Goal: Task Accomplishment & Management: Use online tool/utility

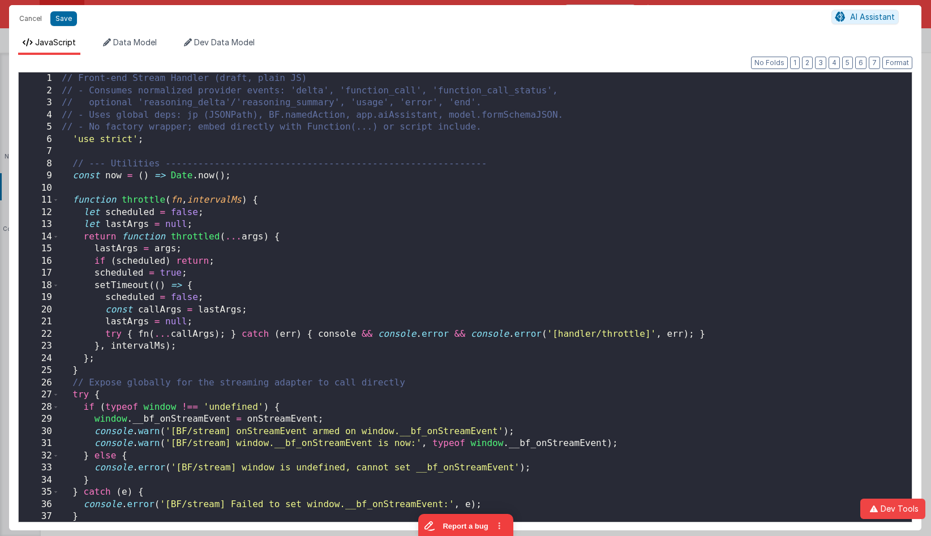
click at [502, 172] on div "// Front-end Stream Handler (draft, plain JS) // - Consumes normalized provider…" at bounding box center [485, 309] width 853 height 474
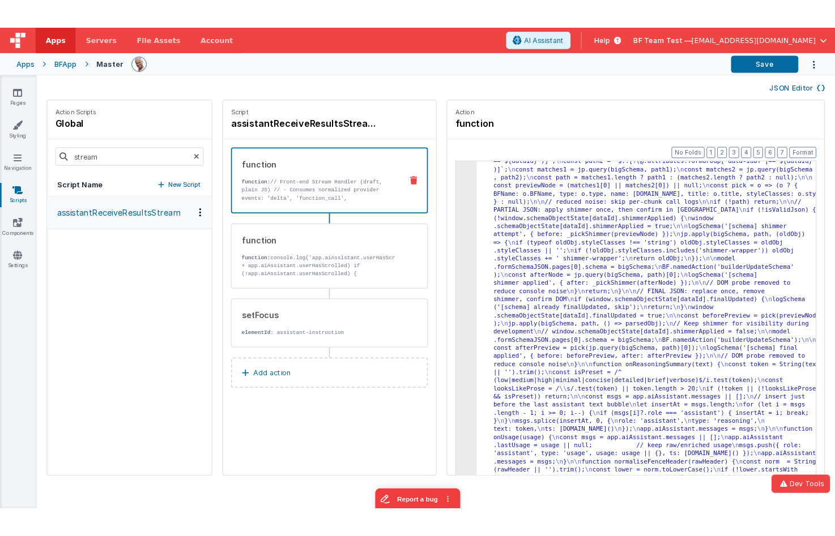
scroll to position [4071, 0]
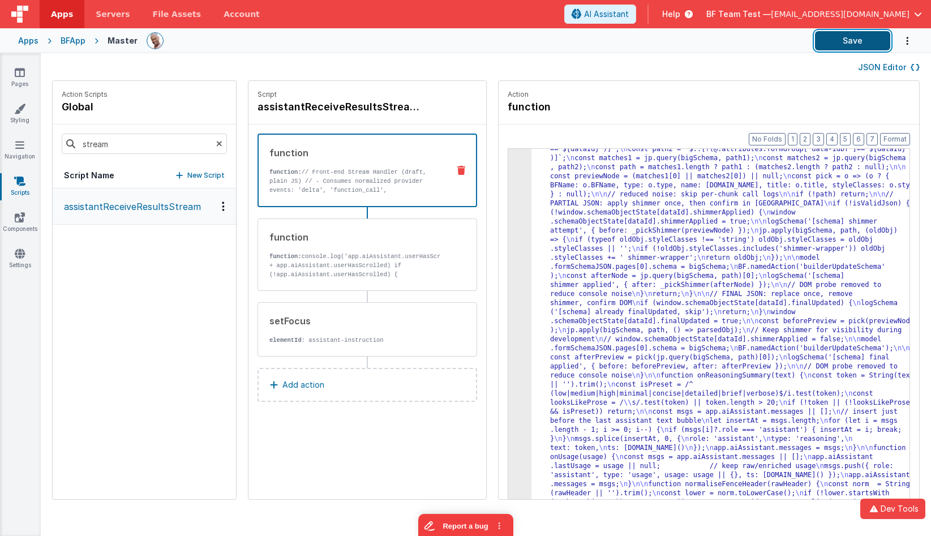
click at [846, 49] on button "Save" at bounding box center [852, 40] width 75 height 19
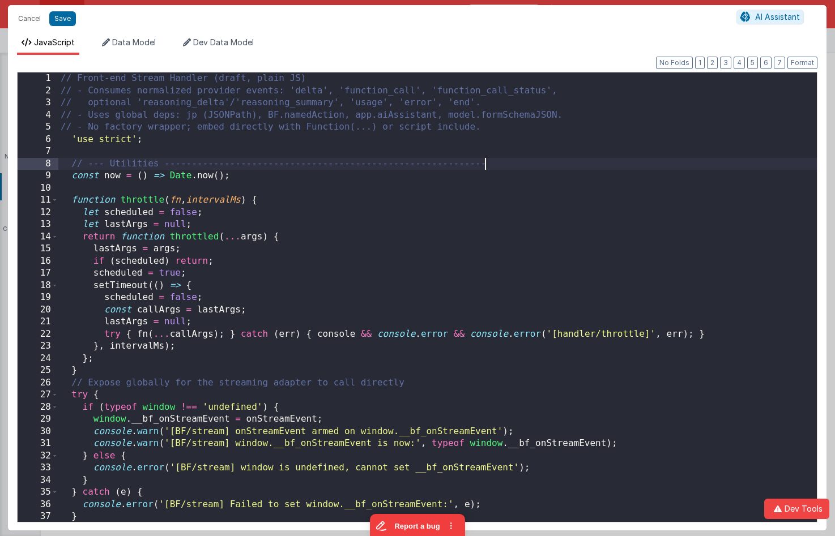
scroll to position [0, 0]
click at [493, 165] on div "// Front-end Stream Handler (draft, plain JS) // - Consumes normalized provider…" at bounding box center [437, 309] width 758 height 474
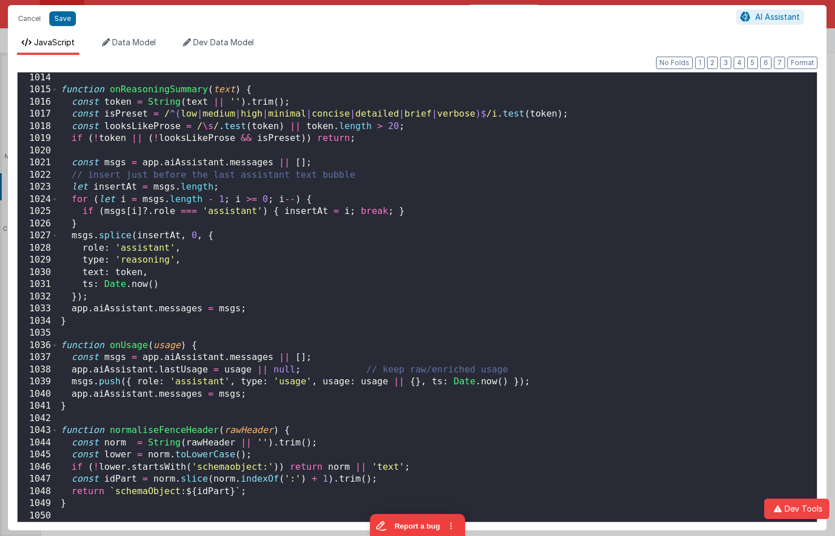
scroll to position [12466, 0]
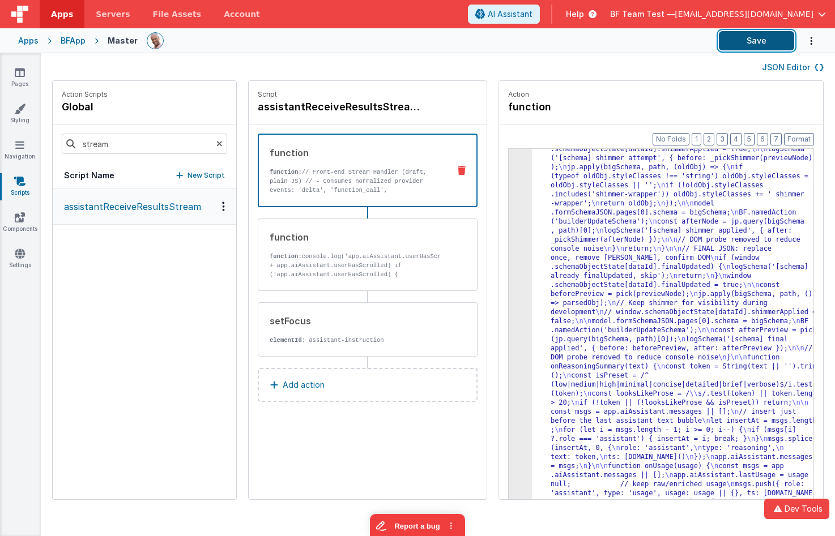
click at [758, 40] on button "Save" at bounding box center [755, 40] width 75 height 19
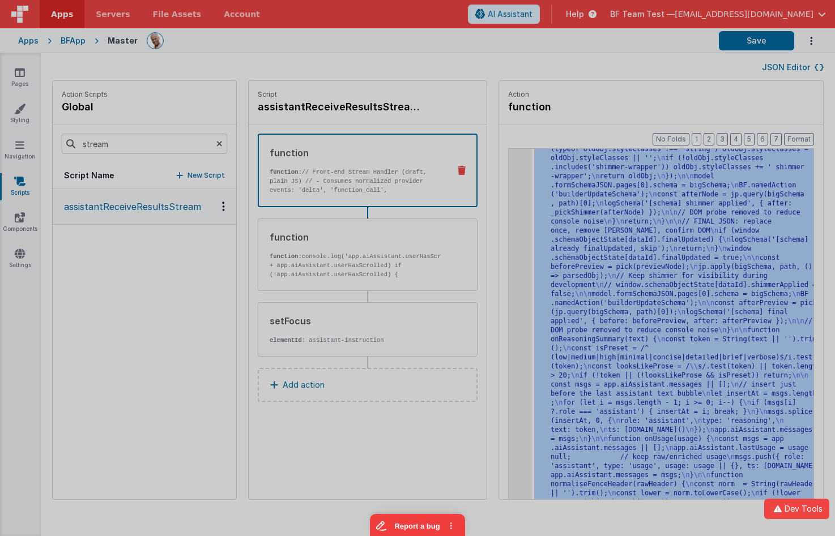
scroll to position [5639, 0]
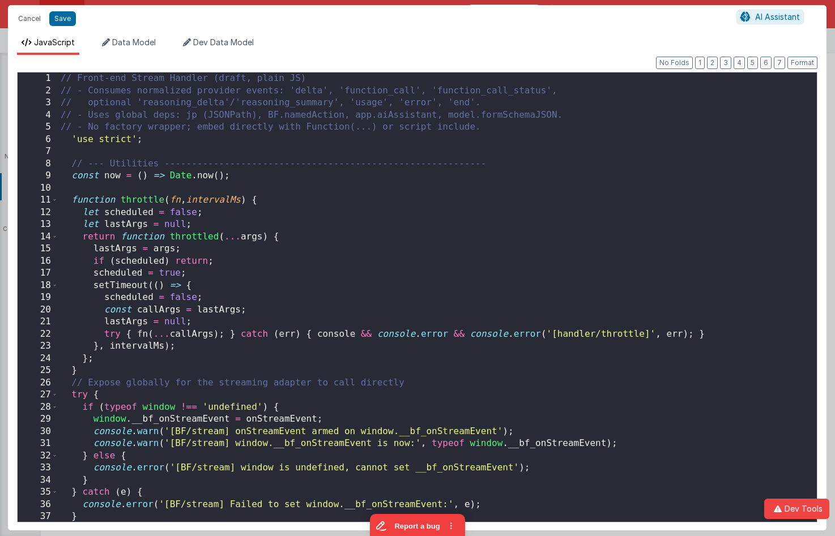
click at [450, 230] on div "// Front-end Stream Handler (draft, plain JS) // - Consumes normalized provider…" at bounding box center [437, 309] width 758 height 474
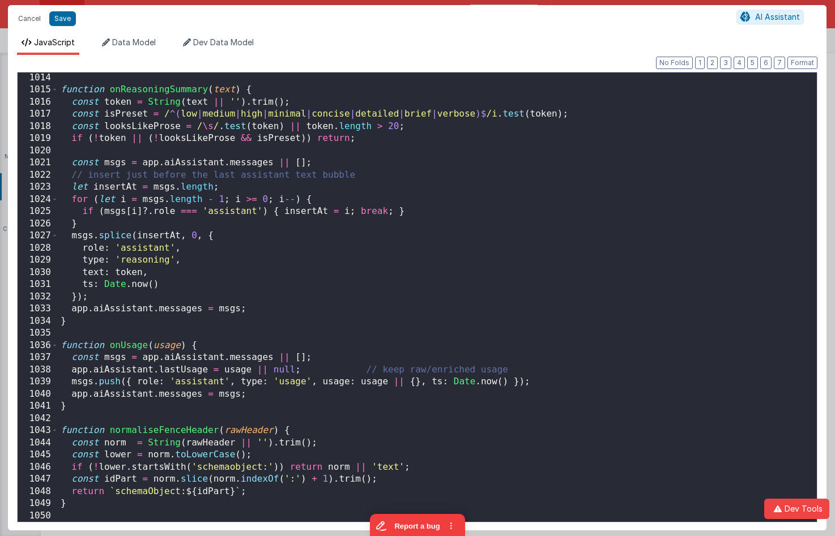
scroll to position [12466, 0]
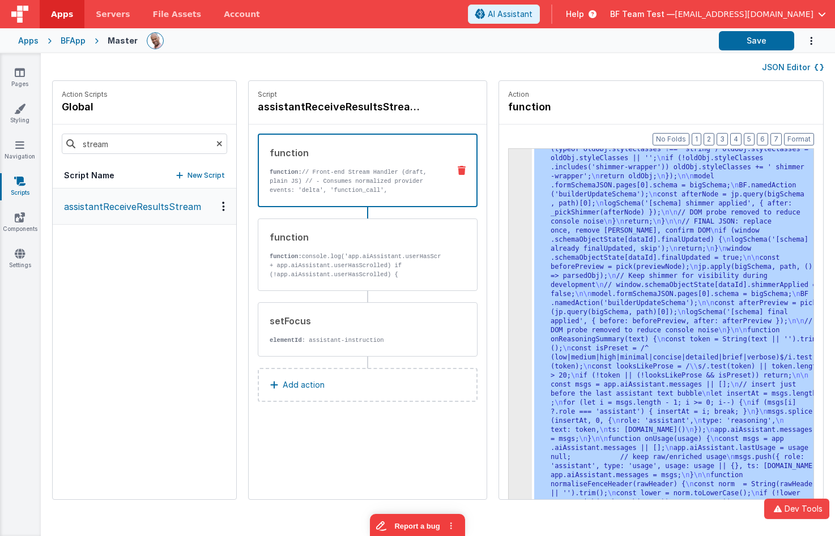
click at [702, 72] on div "JSON Editor" at bounding box center [437, 67] width 771 height 14
click at [751, 45] on button "Save" at bounding box center [755, 40] width 75 height 19
drag, startPoint x: 581, startPoint y: 204, endPoint x: 555, endPoint y: 202, distance: 26.7
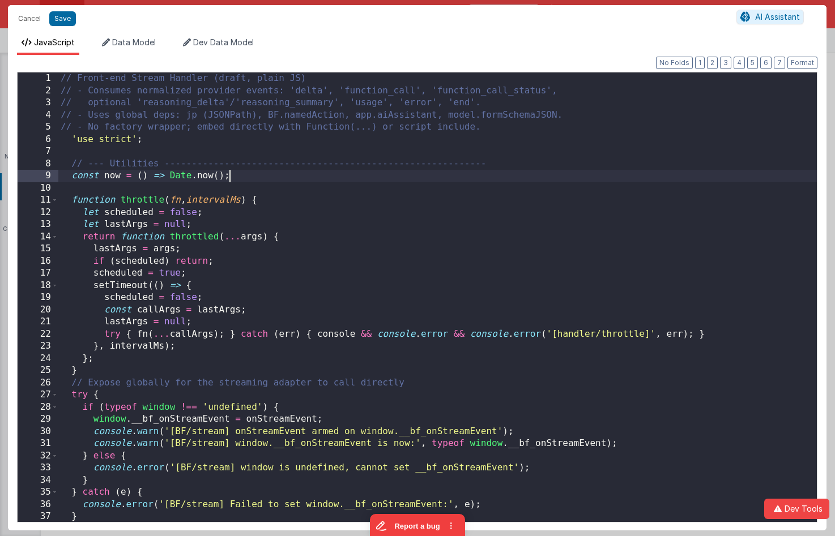
click at [494, 180] on div "// Front-end Stream Handler (draft, plain JS) // - Consumes normalized provider…" at bounding box center [437, 309] width 758 height 474
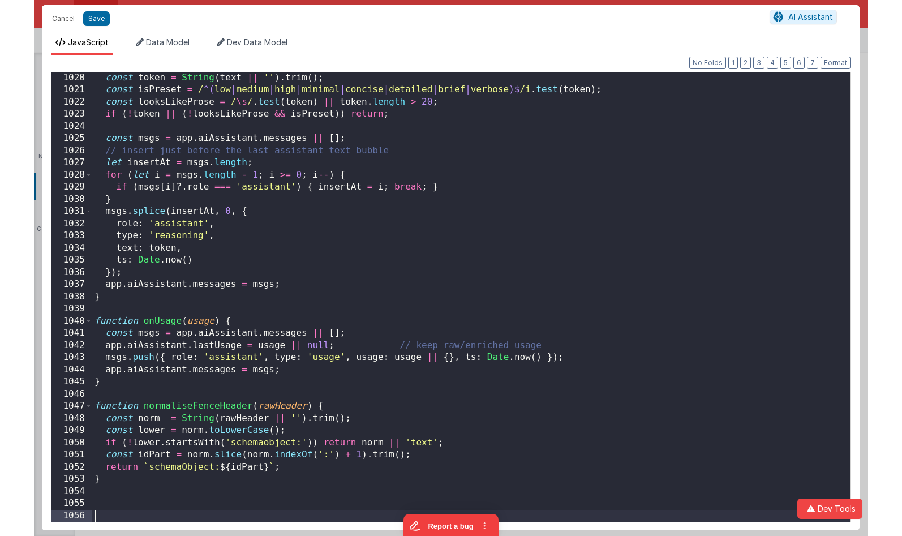
scroll to position [12539, 0]
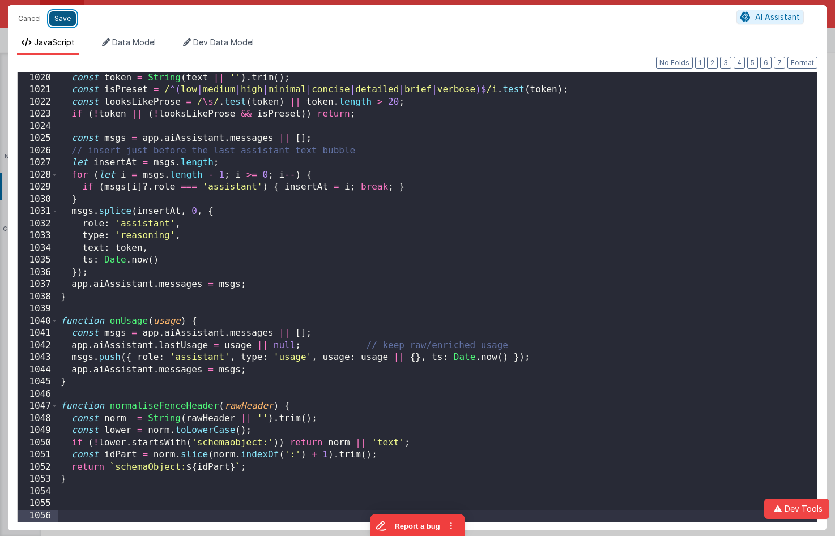
click at [70, 20] on button "Save" at bounding box center [62, 18] width 27 height 15
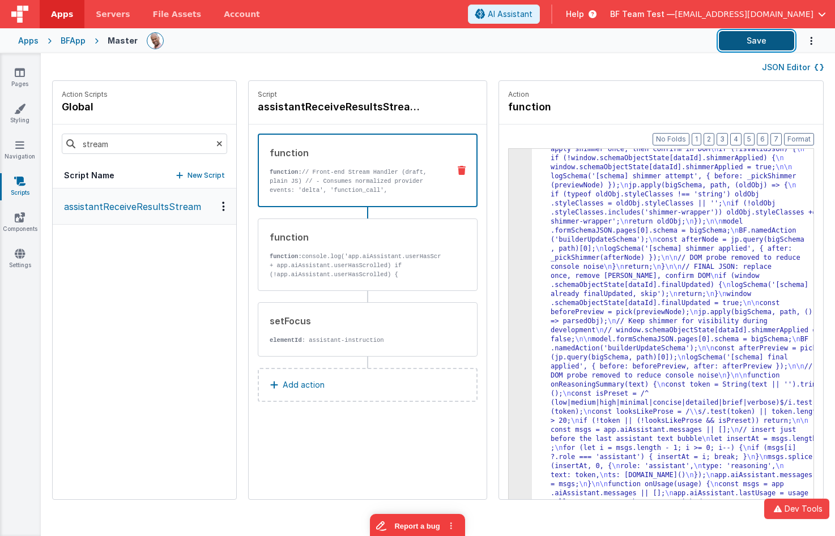
click at [759, 46] on button "Save" at bounding box center [755, 40] width 75 height 19
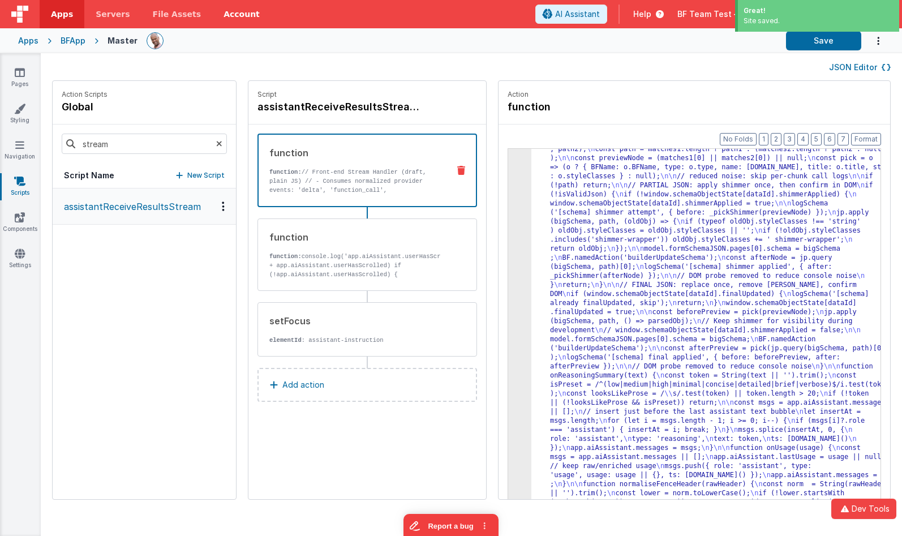
scroll to position [4524, 0]
